Goal: Task Accomplishment & Management: Use online tool/utility

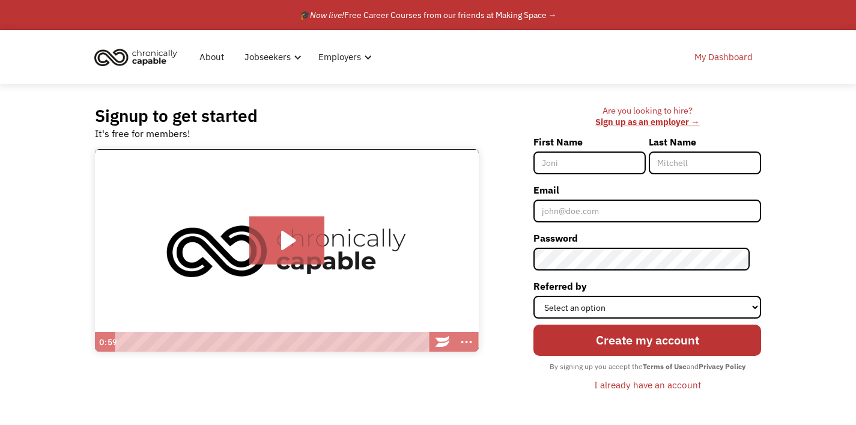
click at [713, 61] on link "My Dashboard" at bounding box center [723, 57] width 73 height 38
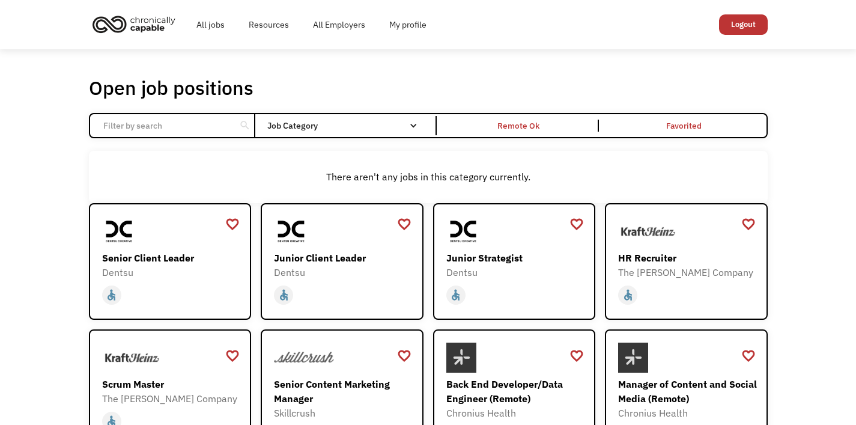
click at [169, 131] on input "Email Form" at bounding box center [163, 125] width 134 height 23
type input "entry"
click input "Email Form" at bounding box center [0, 0] width 0 height 0
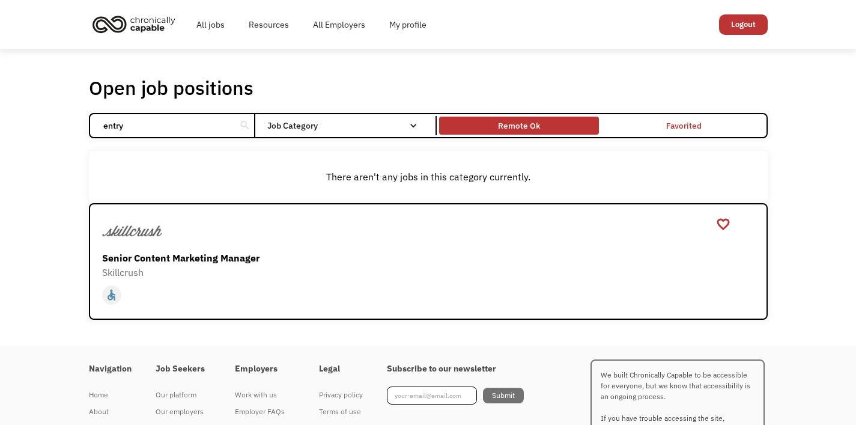
click at [528, 125] on div "Remote Ok" at bounding box center [519, 125] width 42 height 14
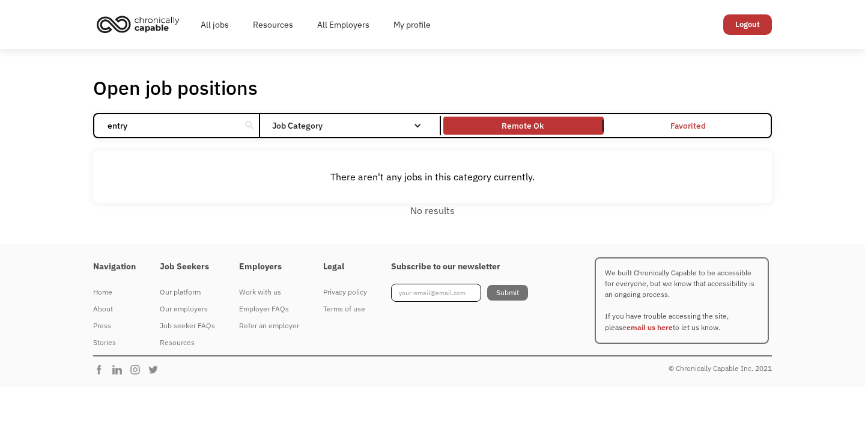
click at [194, 134] on input "entry" at bounding box center [167, 125] width 134 height 23
click input "Email Form" at bounding box center [0, 0] width 0 height 0
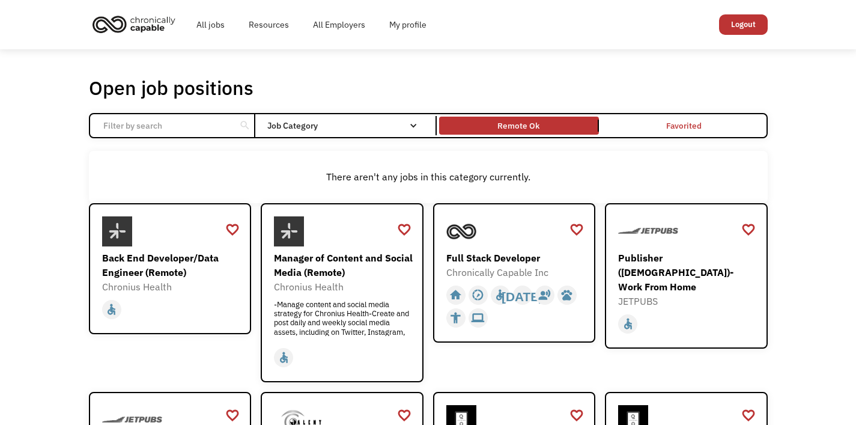
click at [180, 130] on input "Email Form" at bounding box center [163, 125] width 134 height 23
click at [187, 156] on div "There aren't any jobs in this category currently." at bounding box center [428, 177] width 678 height 52
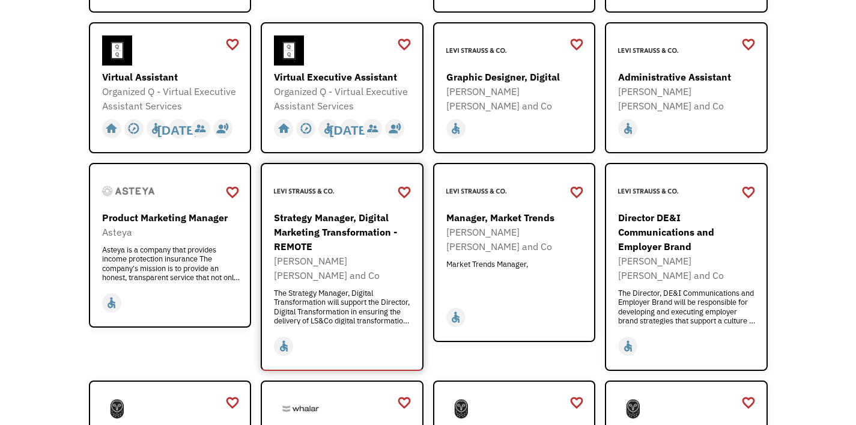
scroll to position [525, 0]
click at [134, 65] on div "Virtual Assistant Organized Q - Virtual Executive Assistant Services https://fo…" at bounding box center [171, 73] width 139 height 77
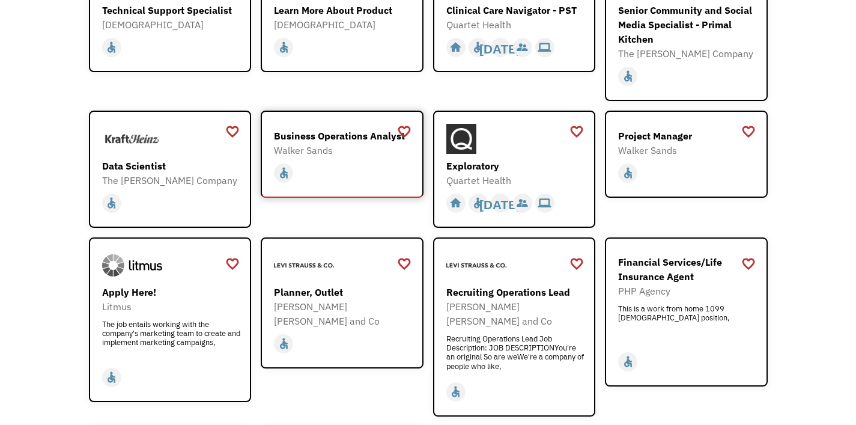
scroll to position [1237, 0]
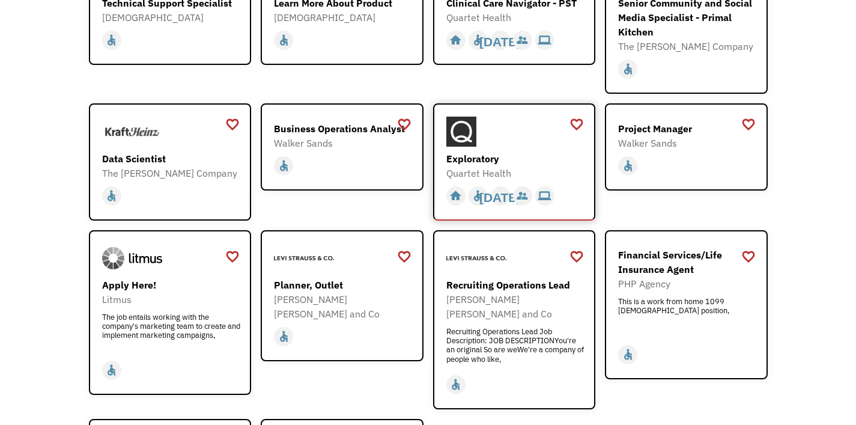
click at [461, 151] on div "Exploratory" at bounding box center [515, 158] width 139 height 14
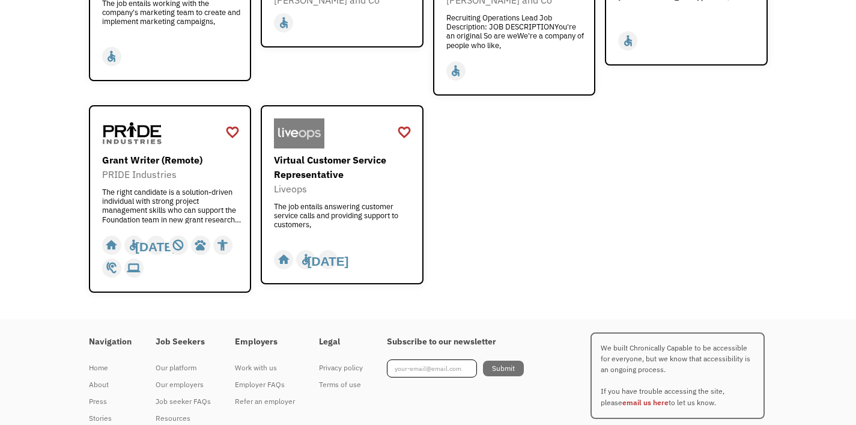
scroll to position [1558, 0]
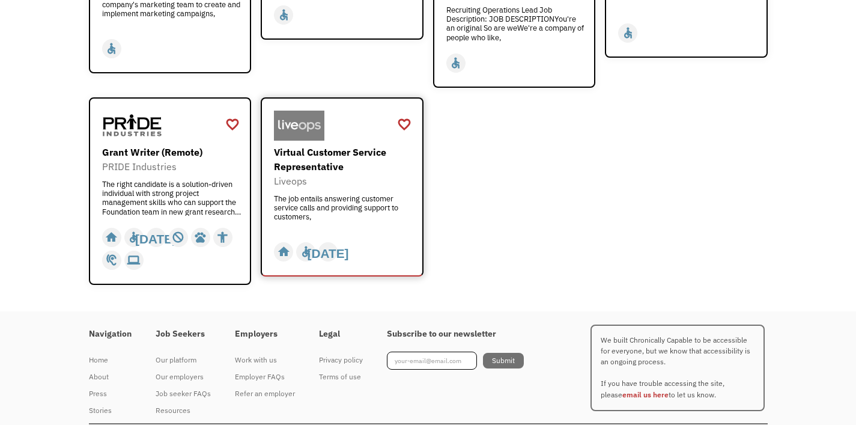
click at [308, 145] on div "Virtual Customer Service Representative" at bounding box center [343, 159] width 139 height 29
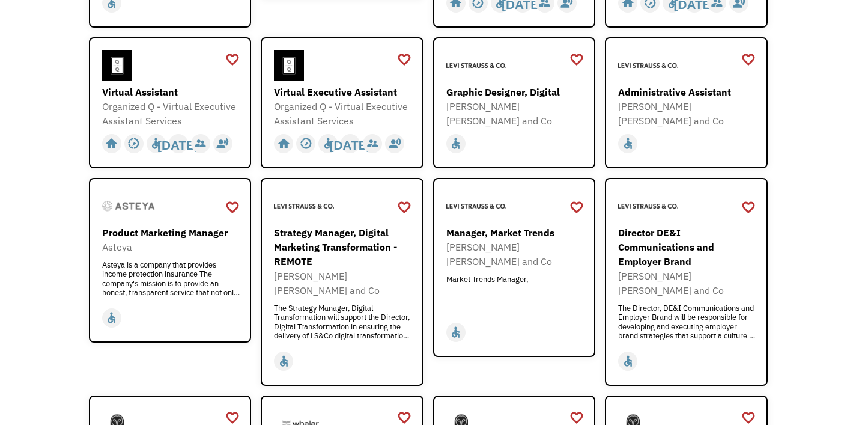
scroll to position [0, 0]
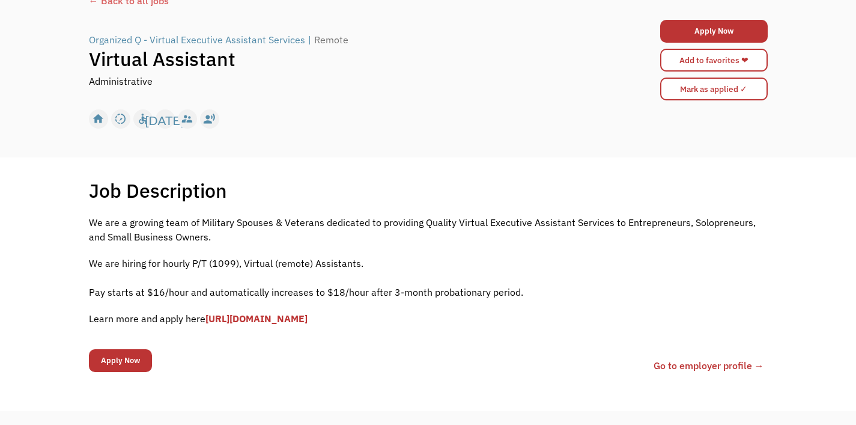
scroll to position [85, 0]
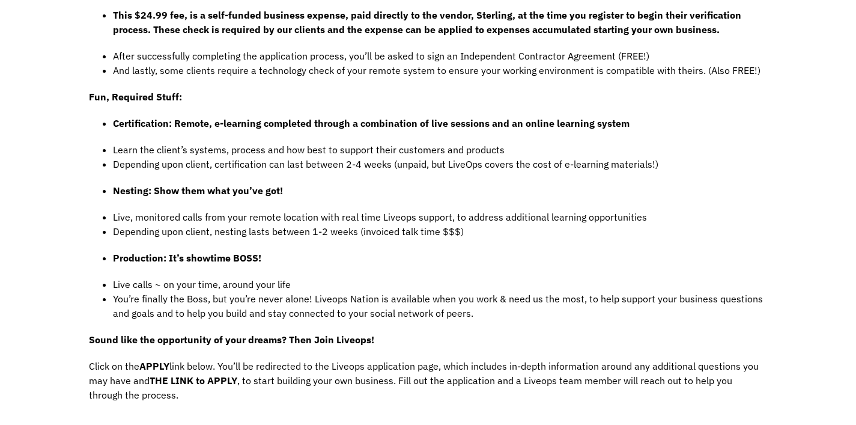
scroll to position [884, 0]
